Goal: Information Seeking & Learning: Learn about a topic

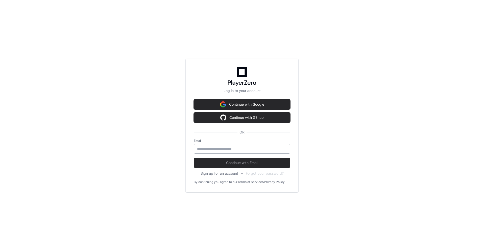
click at [205, 147] on input "email" at bounding box center [242, 148] width 90 height 5
type input "**********"
click at [240, 161] on span "Continue with Email" at bounding box center [242, 162] width 97 height 5
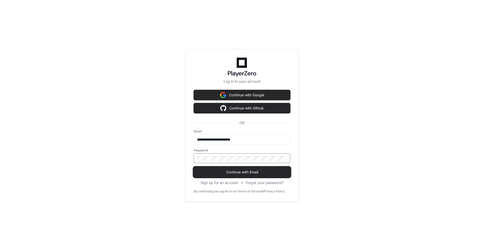
click at [235, 172] on span "Continue with Email" at bounding box center [242, 172] width 97 height 5
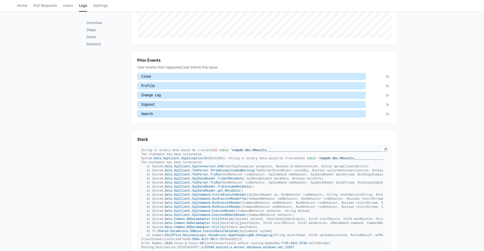
scroll to position [234, 0]
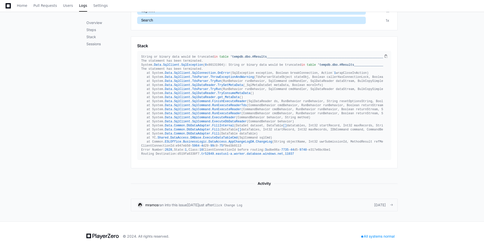
click at [195, 205] on div "[DATE]" at bounding box center [193, 204] width 12 height 5
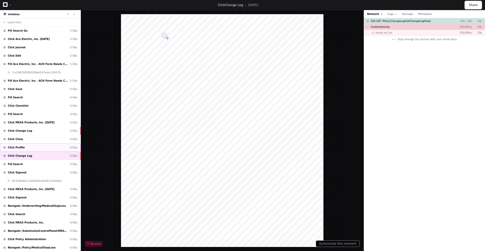
click at [28, 148] on div "Click Profile 6:05p" at bounding box center [40, 147] width 81 height 8
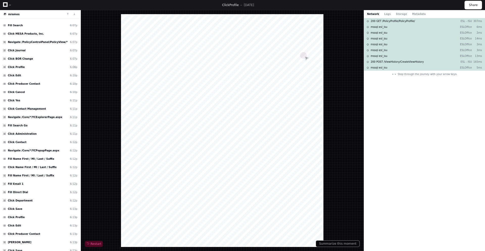
scroll to position [231, 0]
click at [44, 159] on span "Fill Name First / MI / Last / Suffix" at bounding box center [31, 159] width 47 height 4
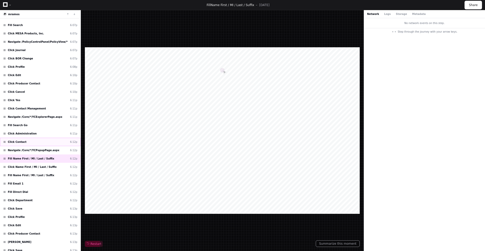
click at [33, 139] on div "Click Contact 6:12p" at bounding box center [40, 142] width 81 height 8
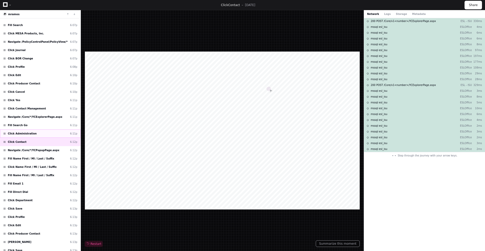
click at [35, 131] on div "Click Administration 6:11p" at bounding box center [40, 133] width 81 height 8
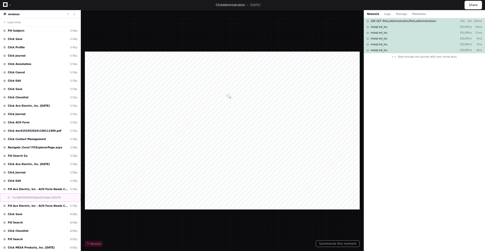
click at [40, 196] on span "7cc50870055f435bbd167adec22837fc" at bounding box center [36, 198] width 49 height 4
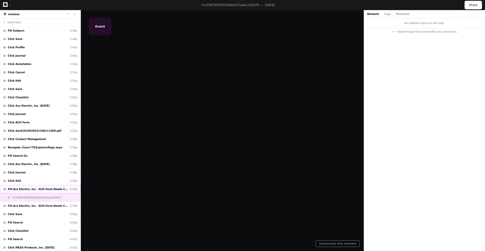
click at [44, 187] on span "Fill Ace Electric, Inc - ACH Form Needs Clarification" at bounding box center [38, 189] width 60 height 4
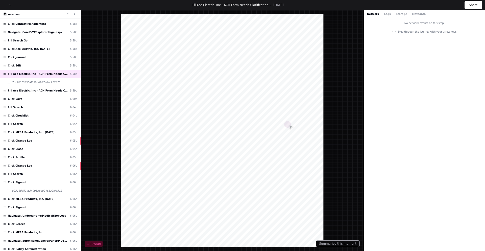
scroll to position [116, 0]
click at [41, 141] on div "Click Change Log 6:05p" at bounding box center [40, 140] width 81 height 8
